Goal: Task Accomplishment & Management: Use online tool/utility

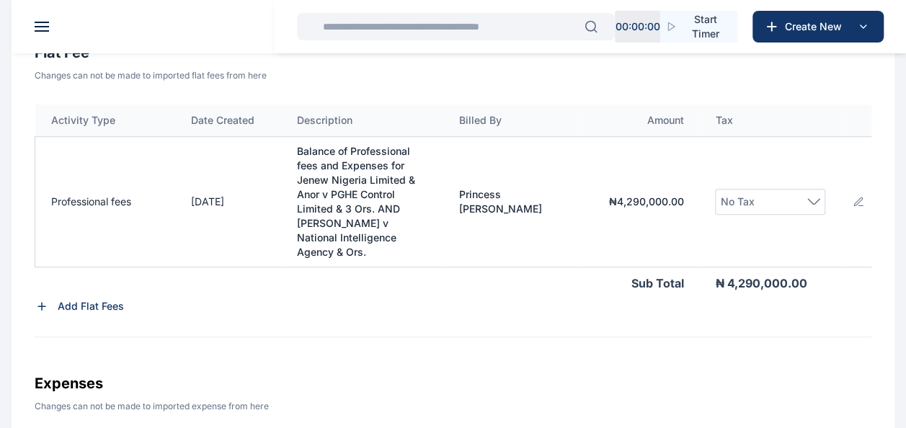
scroll to position [516, 0]
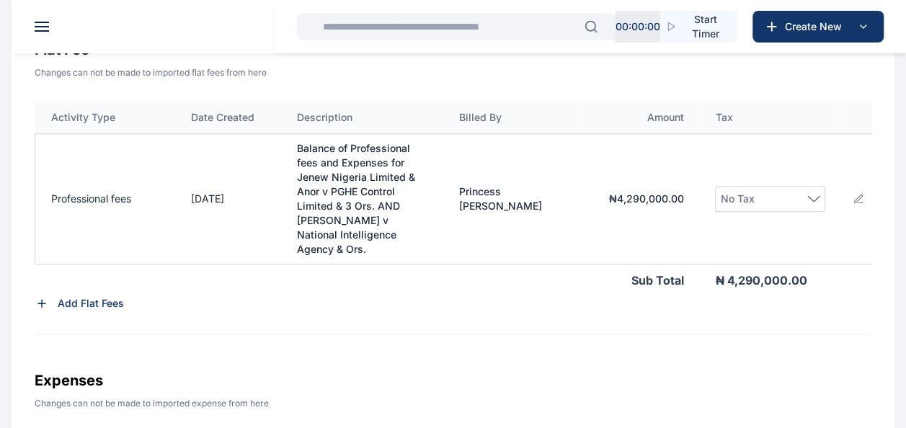
click at [858, 205] on icon at bounding box center [858, 199] width 12 height 12
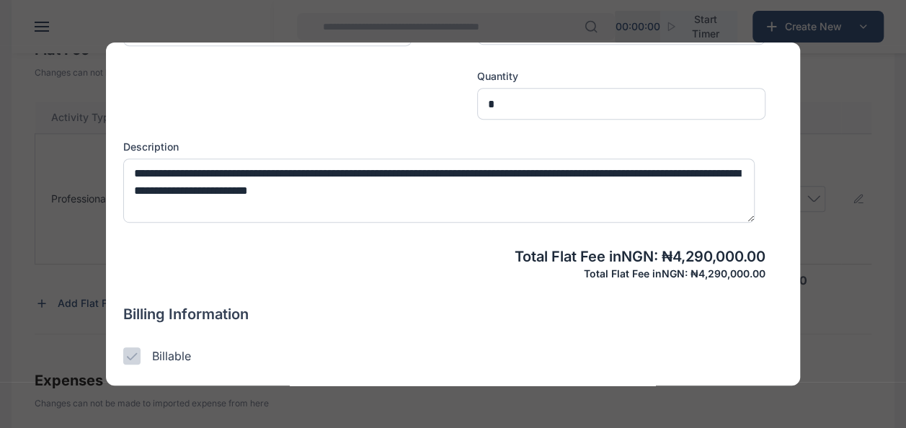
scroll to position [388, 0]
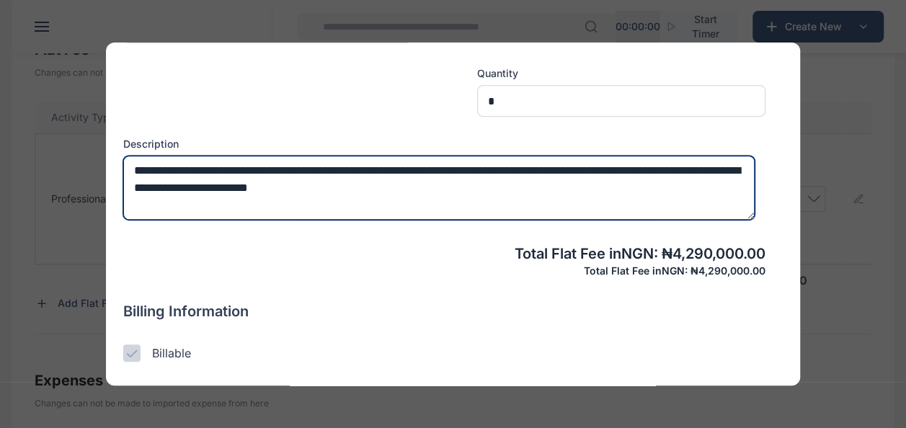
click at [468, 183] on textarea "**********" at bounding box center [438, 188] width 631 height 64
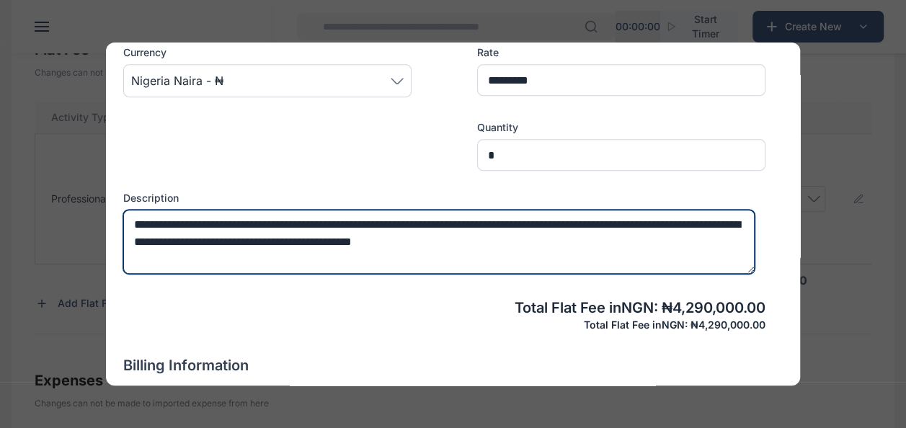
scroll to position [510, 0]
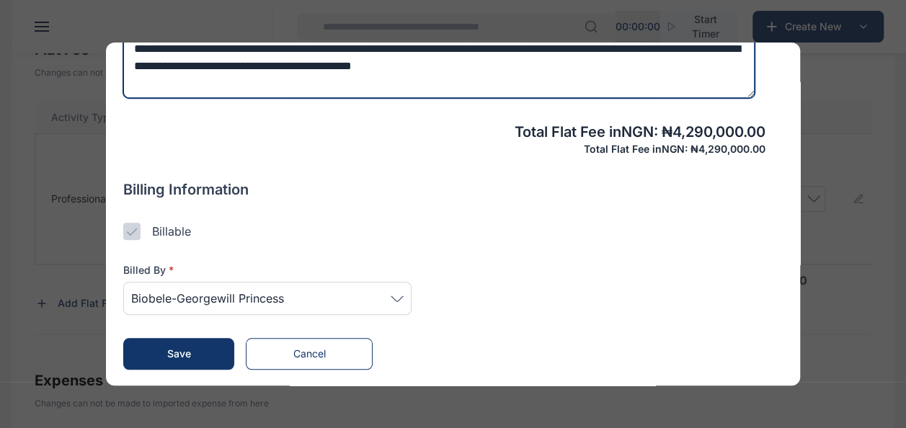
type textarea "**********"
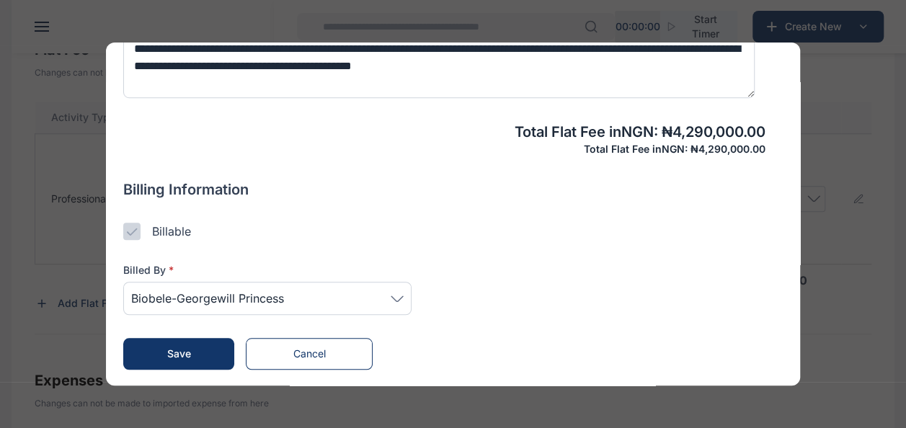
click at [137, 347] on button "Save" at bounding box center [178, 354] width 111 height 32
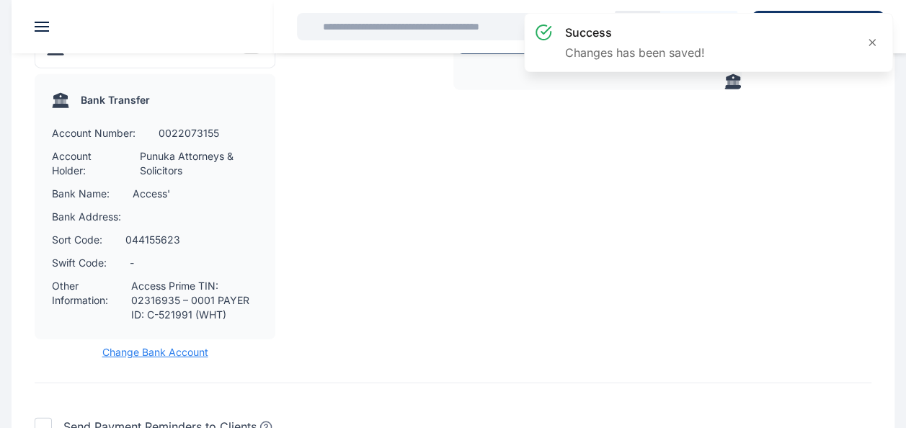
scroll to position [1963, 0]
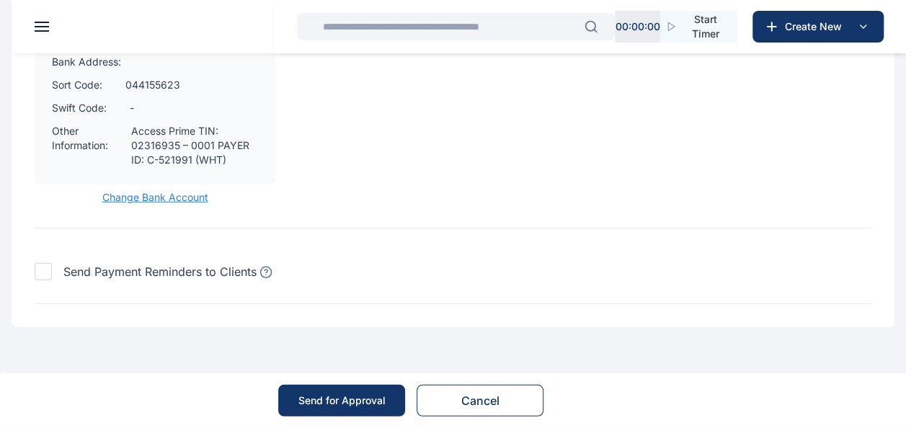
click at [314, 405] on div "Send for Approval" at bounding box center [341, 400] width 87 height 14
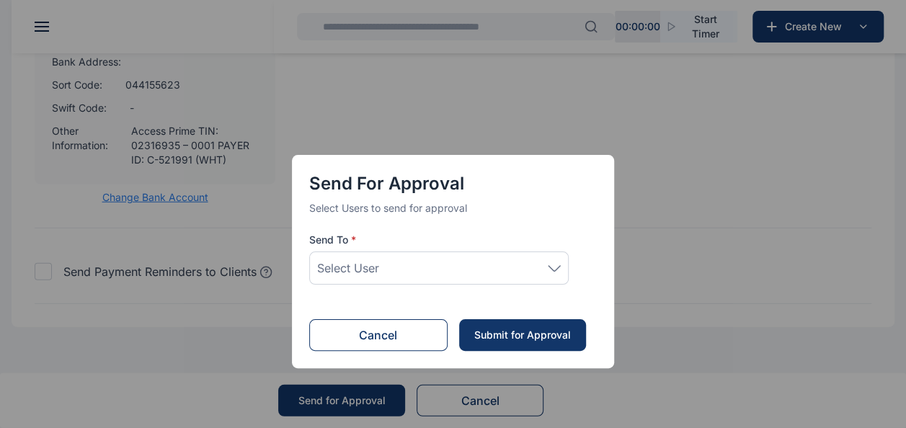
click at [445, 257] on div "Select User" at bounding box center [438, 267] width 259 height 33
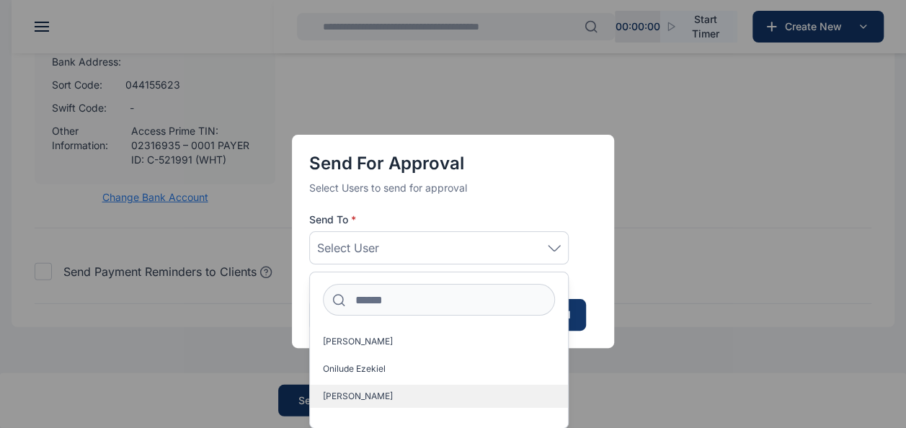
scroll to position [23, 0]
click at [342, 405] on span "[PERSON_NAME]" at bounding box center [358, 401] width 70 height 12
click at [406, 399] on label "[PERSON_NAME]" at bounding box center [439, 400] width 258 height 23
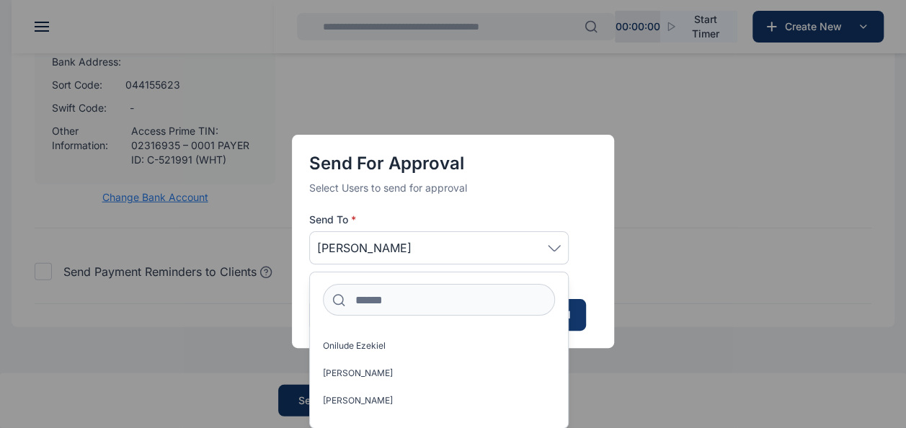
click at [597, 264] on div "Send for Approval Select Users to send for approval Send To * [PERSON_NAME] [PE…" at bounding box center [453, 241] width 322 height 213
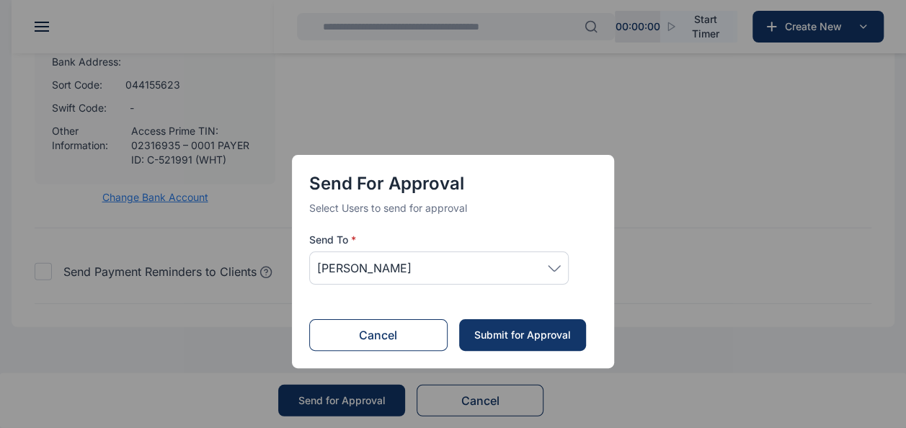
scroll to position [0, 0]
click at [517, 332] on div "Submit for Approval" at bounding box center [522, 335] width 98 height 14
